Goal: Unclear

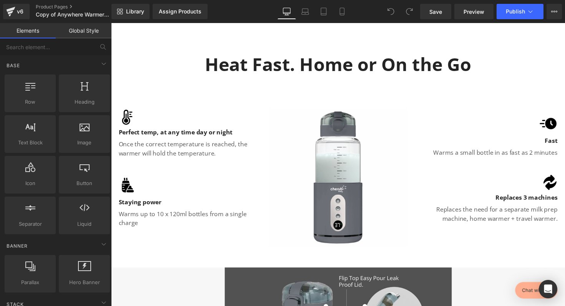
scroll to position [503, 0]
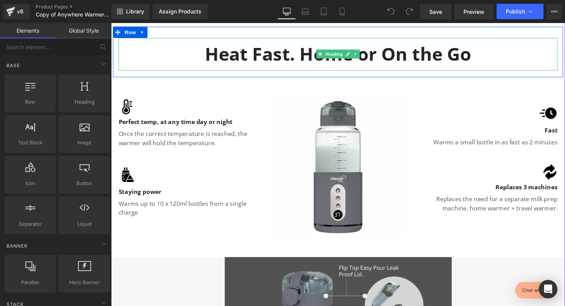
click at [300, 52] on h2 "Heat Fast. Home or On the Go" at bounding box center [344, 55] width 450 height 24
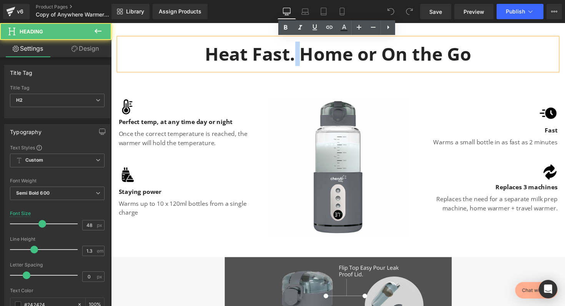
click at [300, 52] on h2 "Heat Fast. Home or On the Go" at bounding box center [344, 55] width 450 height 24
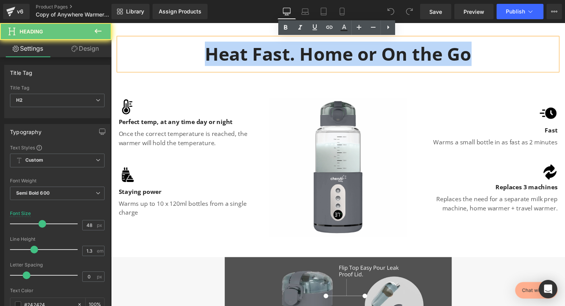
click at [300, 52] on h2 "Heat Fast. Home or On the Go" at bounding box center [344, 55] width 450 height 24
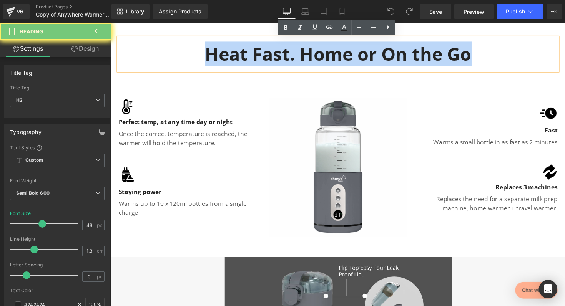
click at [300, 52] on h2 "Heat Fast. Home or On the Go" at bounding box center [344, 55] width 450 height 24
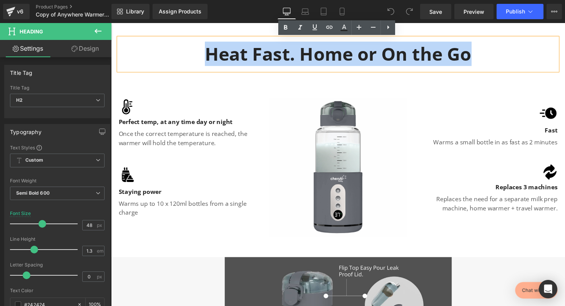
copy h2 "Heat Fast. Home or On the Go"
